Goal: Transaction & Acquisition: Obtain resource

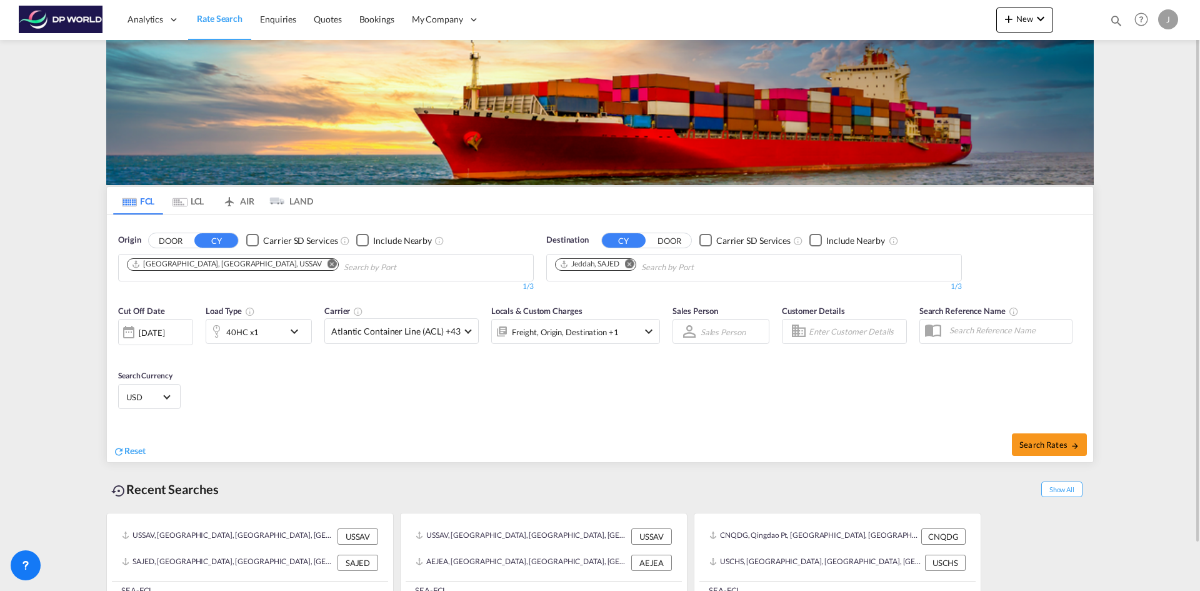
click at [319, 268] on button "Remove" at bounding box center [328, 265] width 19 height 13
click at [196, 269] on input "Chips input." at bounding box center [186, 268] width 119 height 20
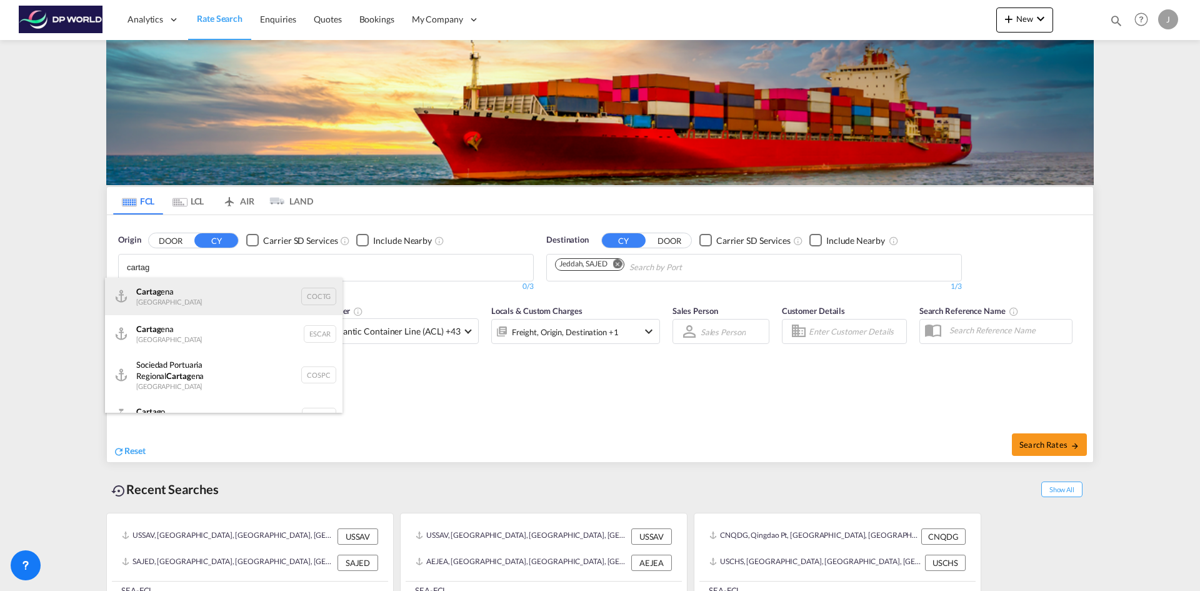
type input "cartag"
click at [185, 288] on div "Cartag ena Colombia COCTG" at bounding box center [224, 297] width 238 height 38
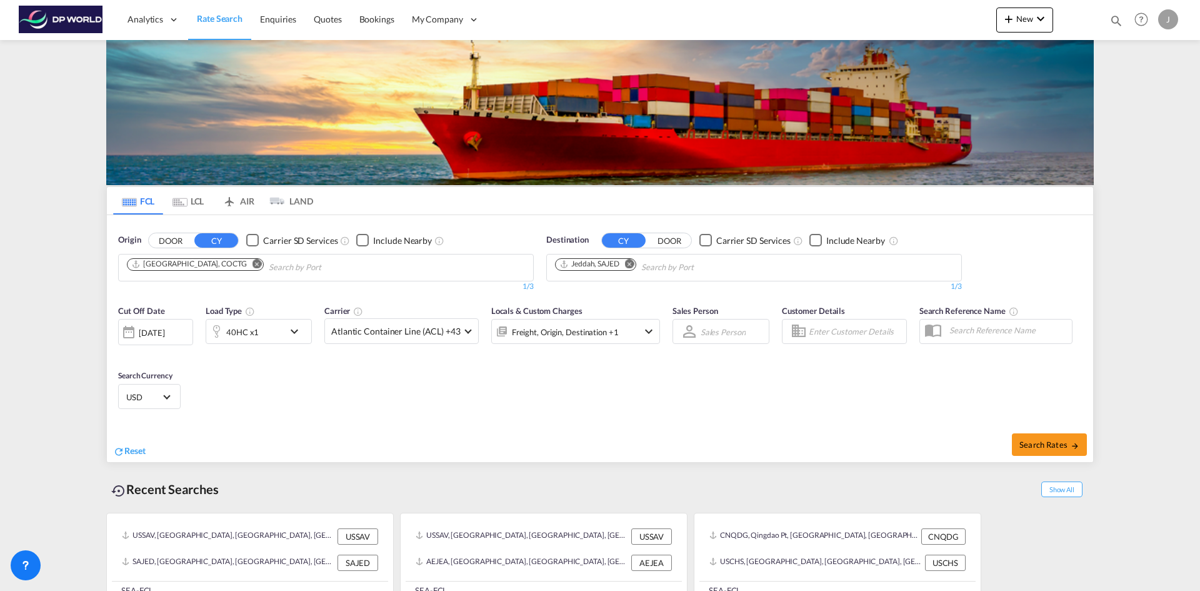
click at [629, 263] on md-icon "Remove" at bounding box center [629, 263] width 9 height 9
click at [623, 266] on body "Analytics Reports Dashboard Rate Search Enquiries Quotes Bookings" at bounding box center [600, 295] width 1200 height 591
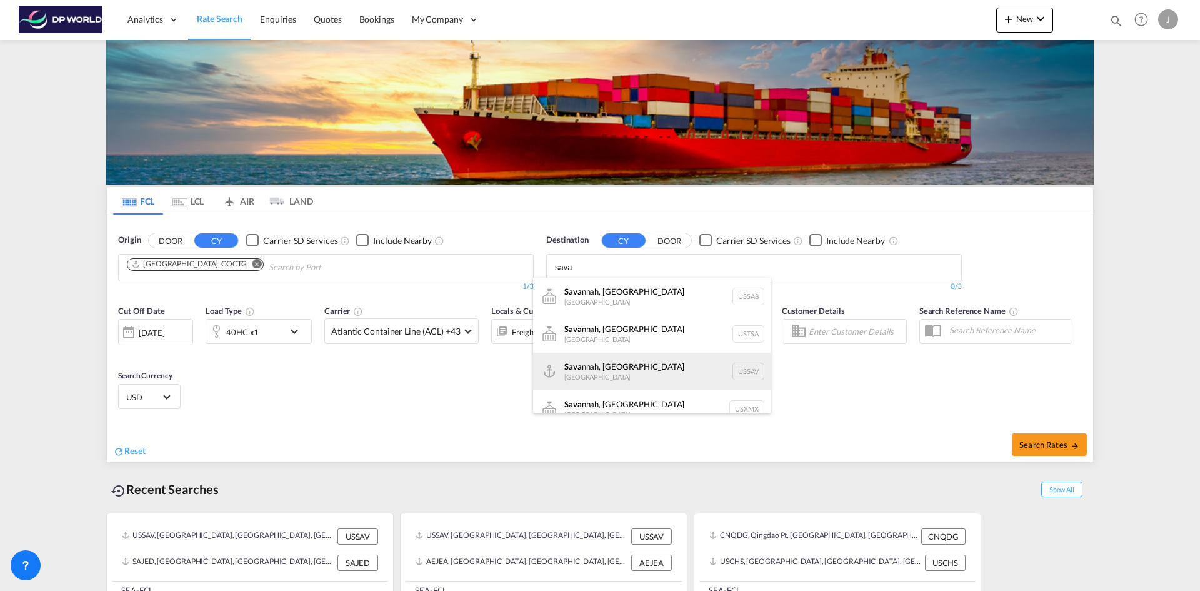
type input "sava"
click at [611, 363] on div "[PERSON_NAME], [GEOGRAPHIC_DATA] [GEOGRAPHIC_DATA] USSAV" at bounding box center [652, 372] width 238 height 38
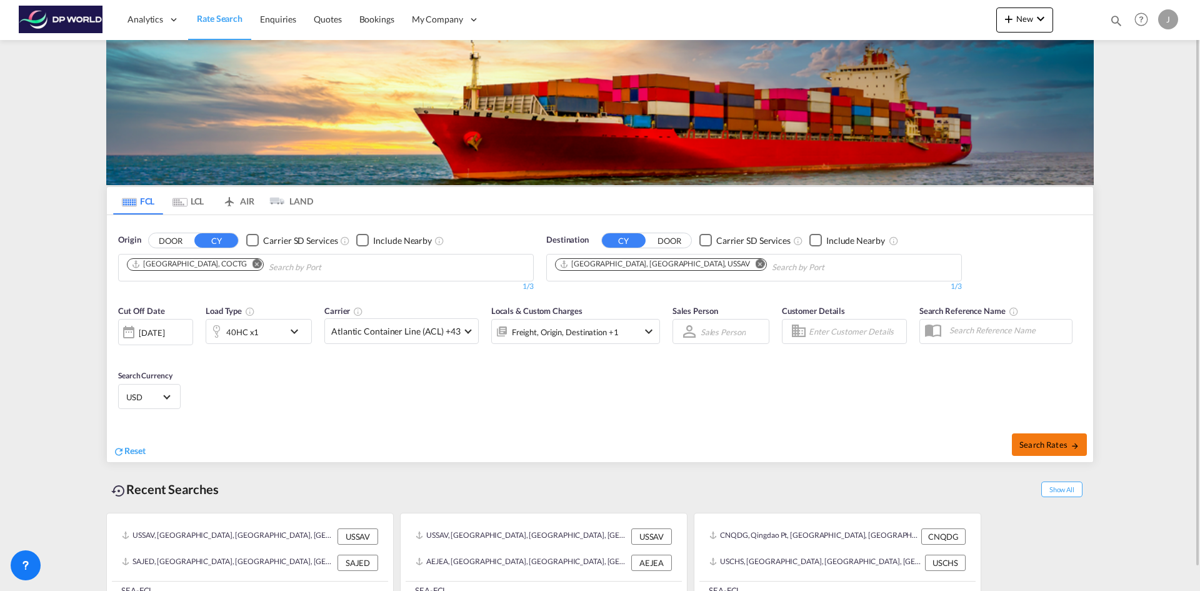
click at [1037, 446] on span "Search Rates" at bounding box center [1049, 444] width 60 height 10
type input "COCTG to USSAV / [DATE]"
